Goal: Browse casually

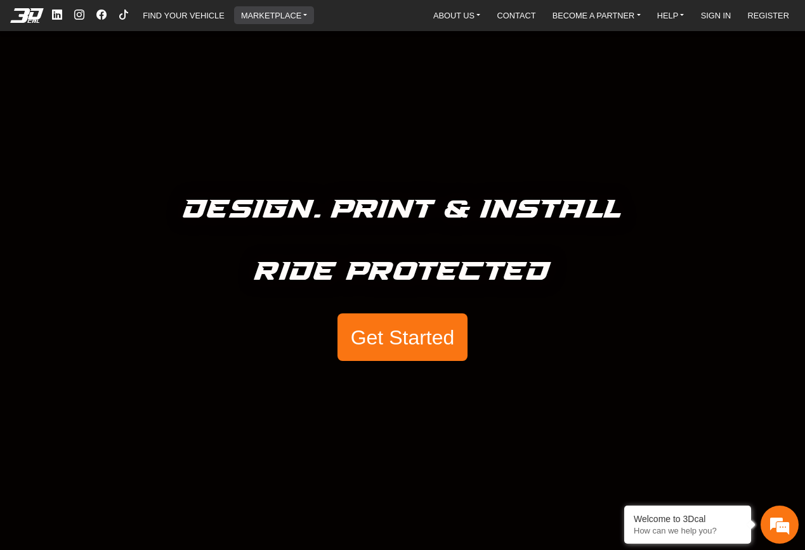
click at [280, 16] on link "MARKETPLACE" at bounding box center [274, 15] width 77 height 18
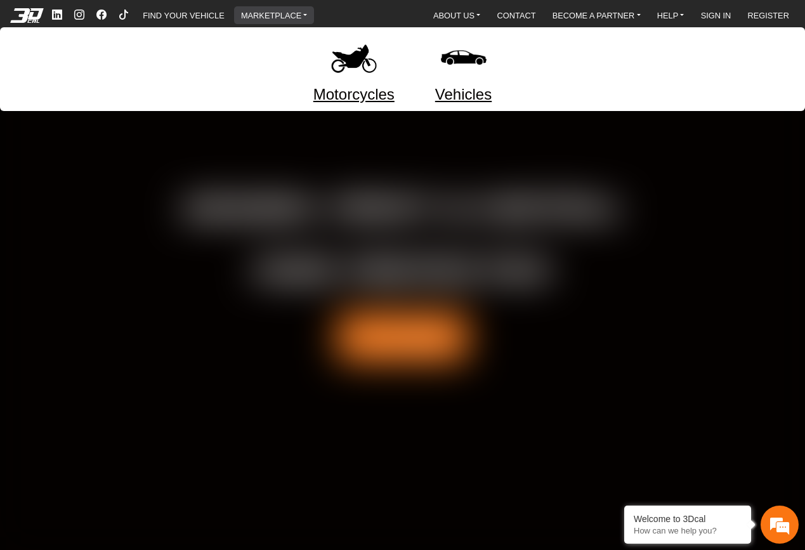
click at [344, 59] on img at bounding box center [353, 57] width 53 height 53
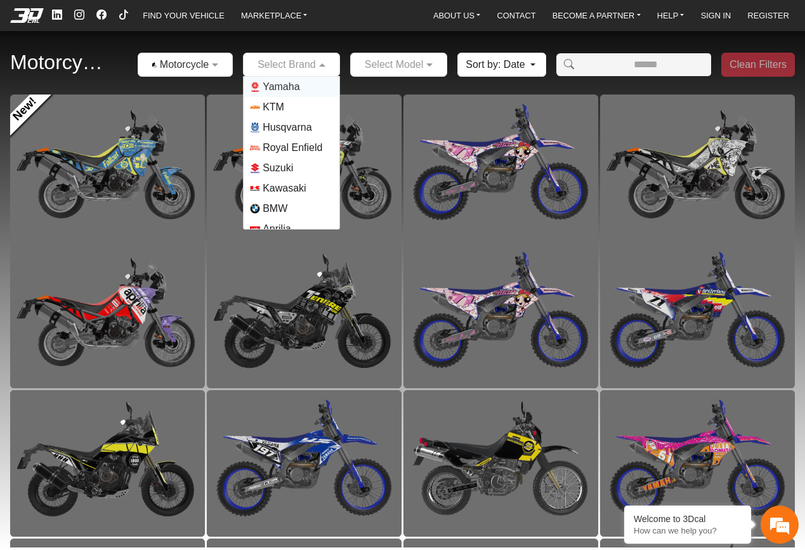
click at [312, 68] on div at bounding box center [292, 64] width 96 height 16
click at [278, 18] on link "MARKETPLACE" at bounding box center [274, 15] width 77 height 18
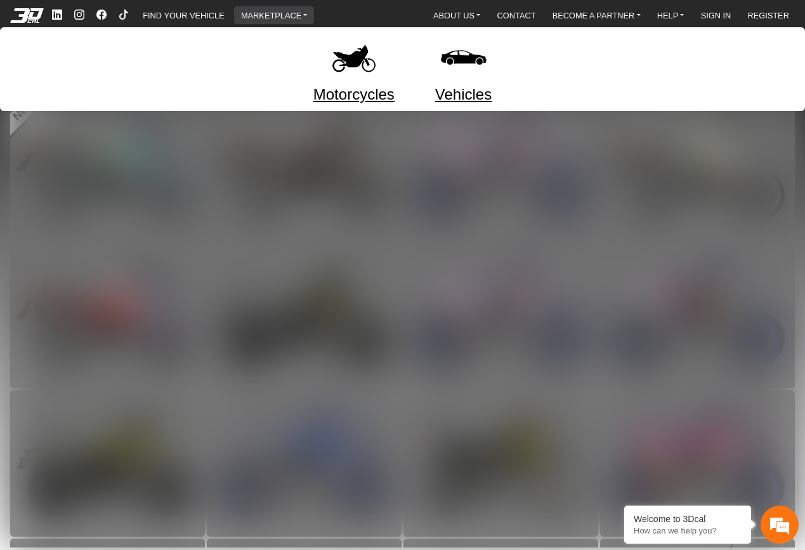
click at [280, 20] on link "MARKETPLACE" at bounding box center [274, 15] width 77 height 18
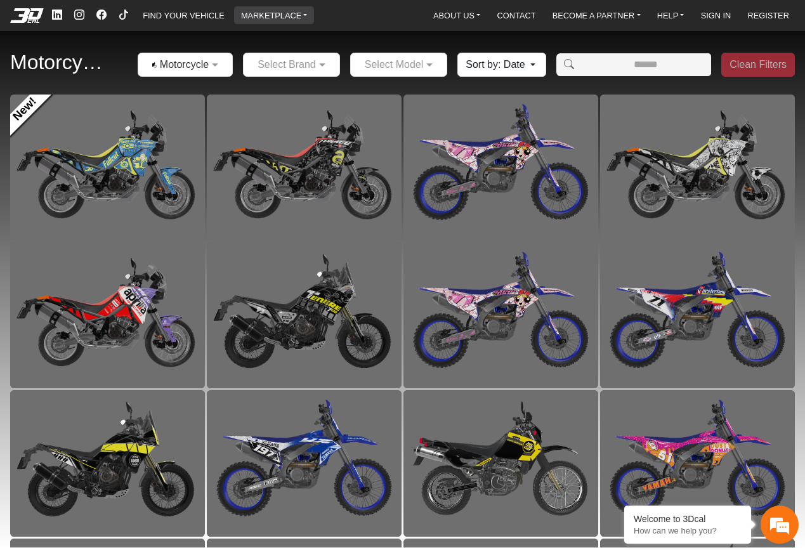
click at [276, 19] on link "MARKETPLACE" at bounding box center [274, 15] width 77 height 18
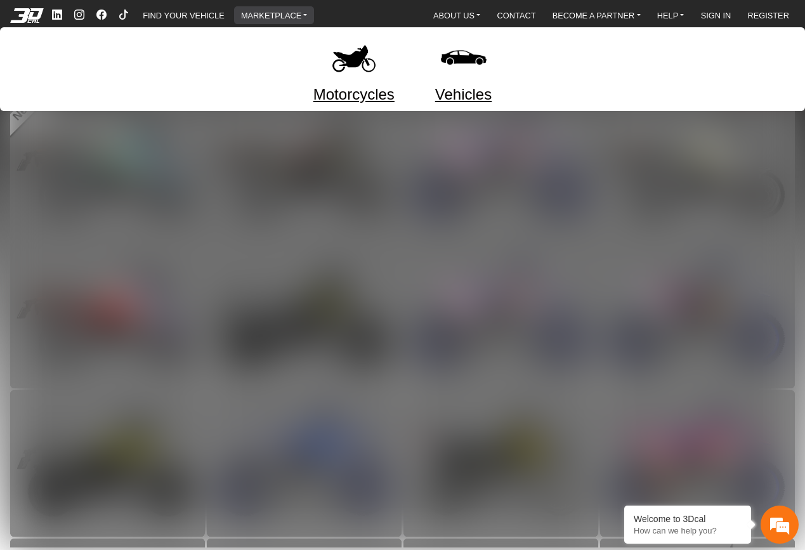
click at [276, 19] on link "MARKETPLACE" at bounding box center [274, 15] width 77 height 18
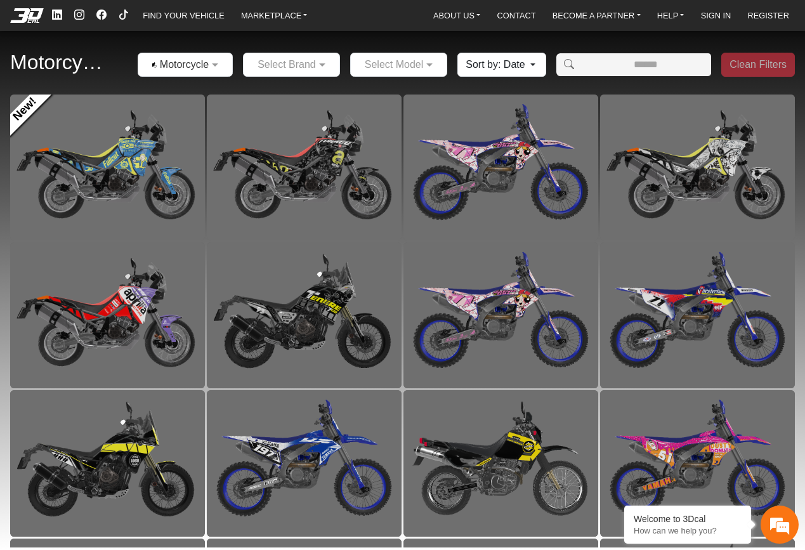
click at [23, 17] on em at bounding box center [26, 15] width 51 height 14
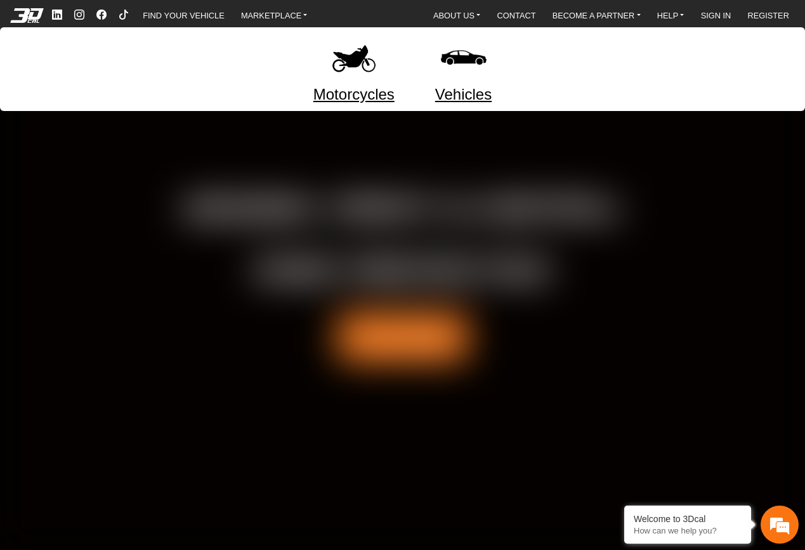
click at [299, 17] on link "MARKETPLACE" at bounding box center [274, 15] width 77 height 18
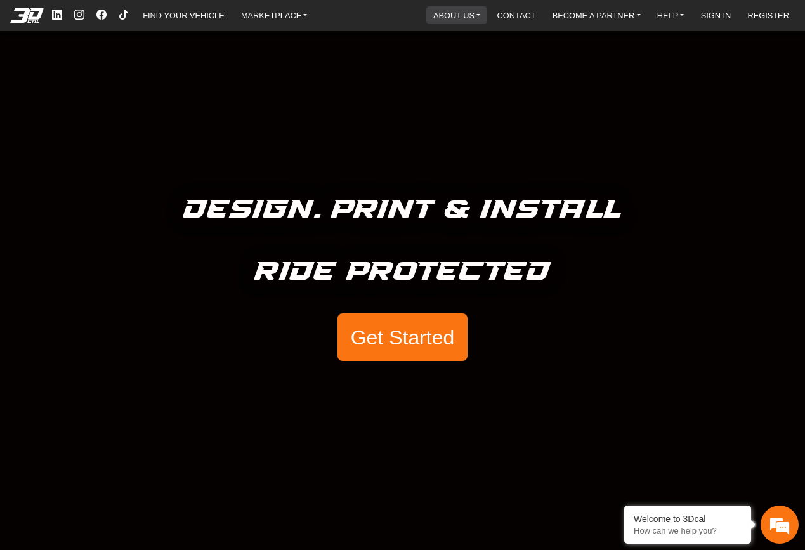
click at [460, 17] on link "ABOUT US" at bounding box center [456, 15] width 57 height 18
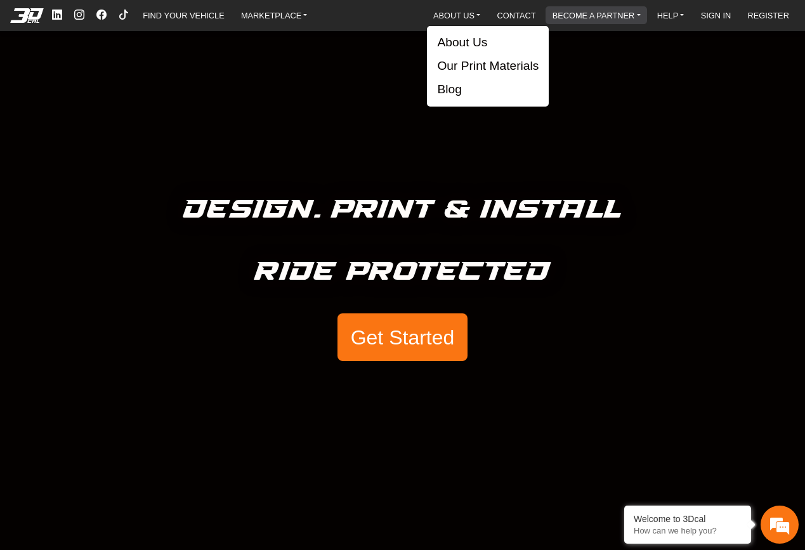
click at [614, 11] on link "BECOME A PARTNER" at bounding box center [596, 15] width 98 height 18
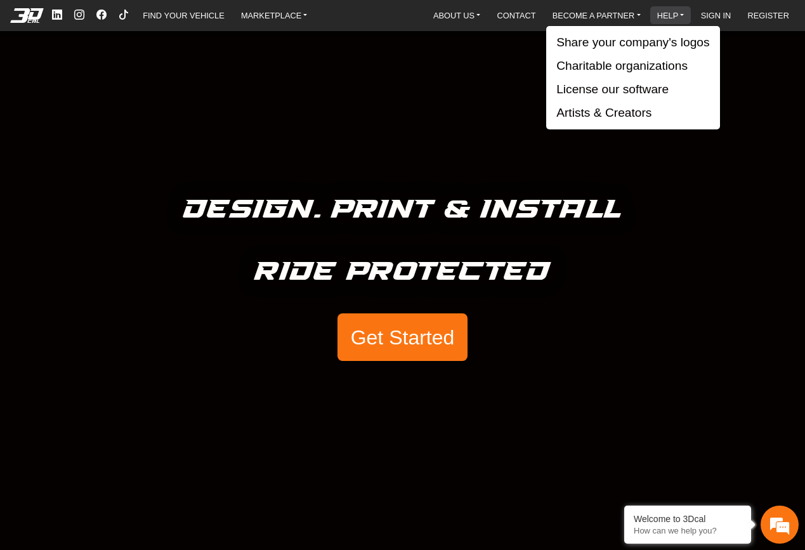
click at [686, 14] on link "HELP" at bounding box center [670, 15] width 37 height 18
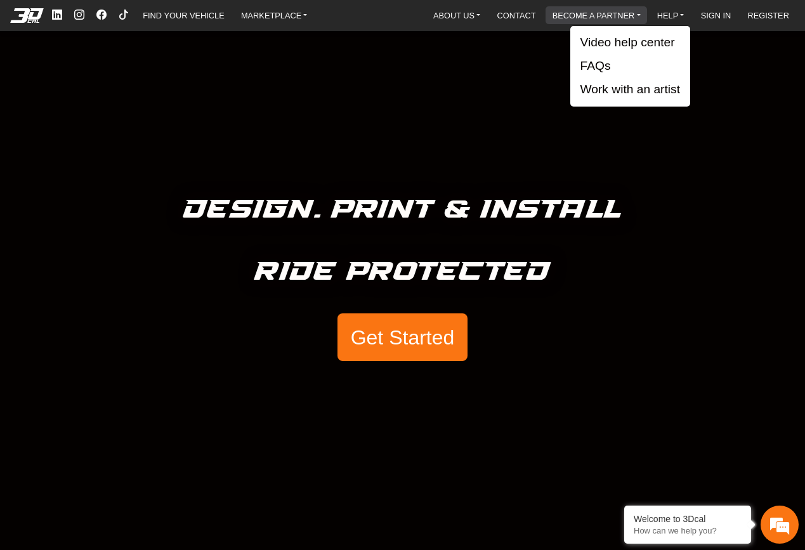
click at [590, 19] on link "BECOME A PARTNER" at bounding box center [596, 15] width 98 height 18
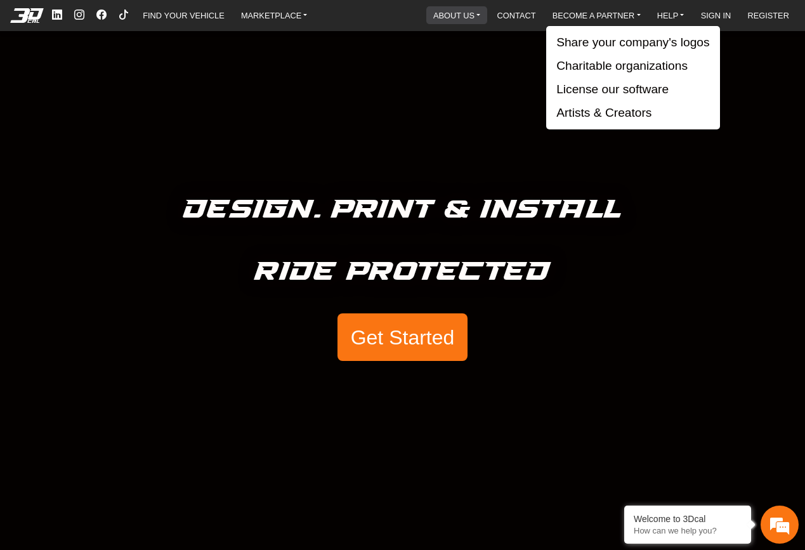
click at [460, 13] on link "ABOUT US" at bounding box center [456, 15] width 57 height 18
